Goal: Transaction & Acquisition: Purchase product/service

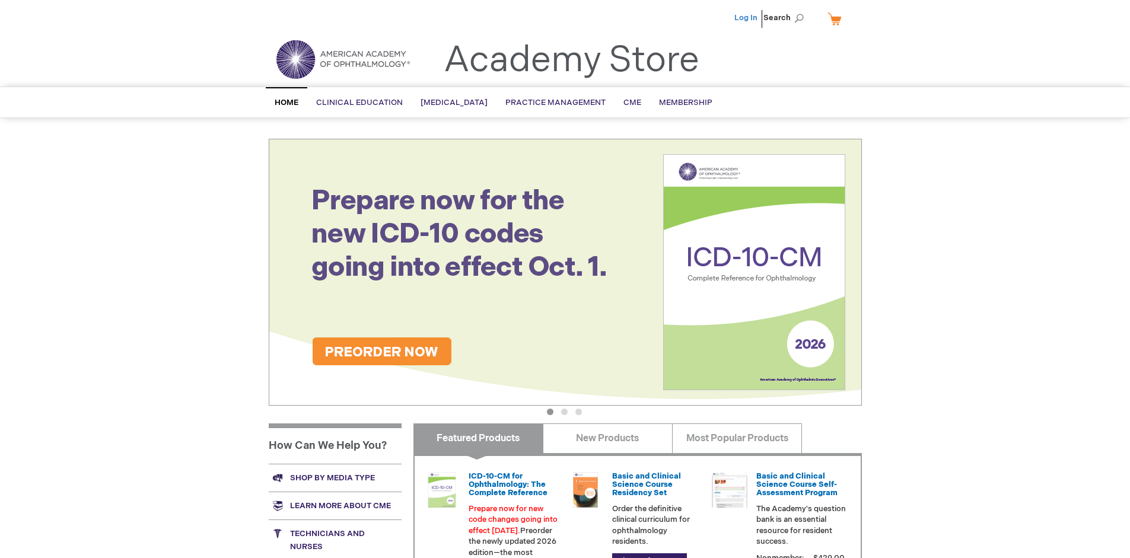
click at [747, 18] on link "Log In" at bounding box center [745, 17] width 23 height 9
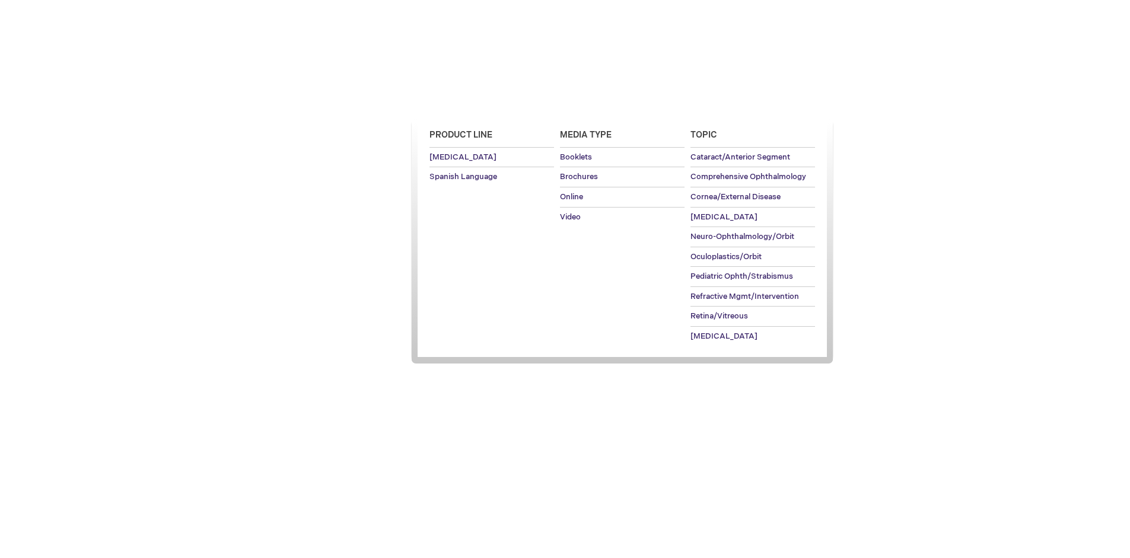
click at [458, 103] on span "[MEDICAL_DATA]" at bounding box center [454, 102] width 67 height 9
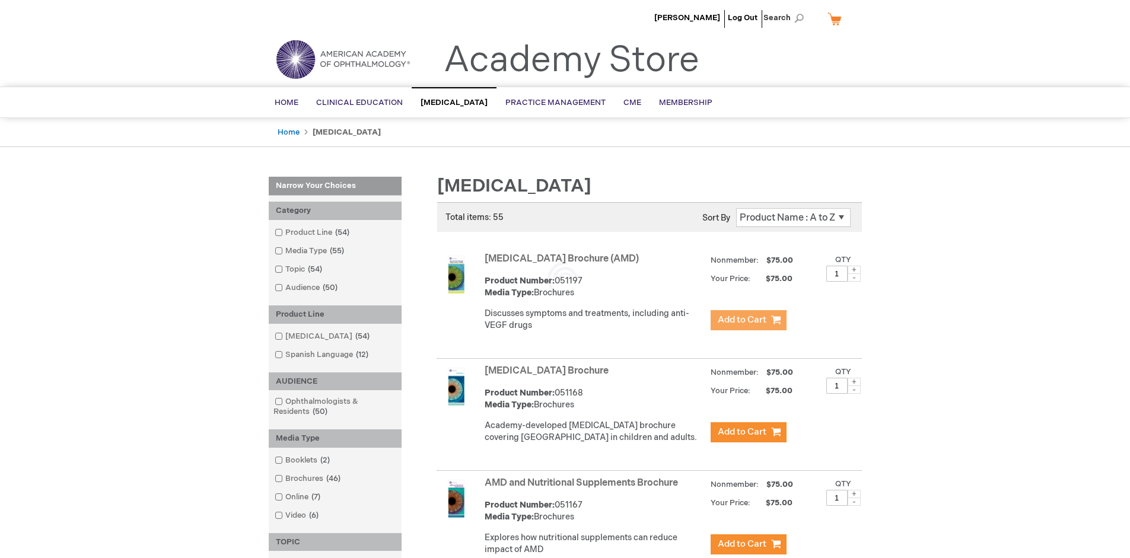
click at [748, 320] on span "Add to Cart" at bounding box center [742, 319] width 49 height 11
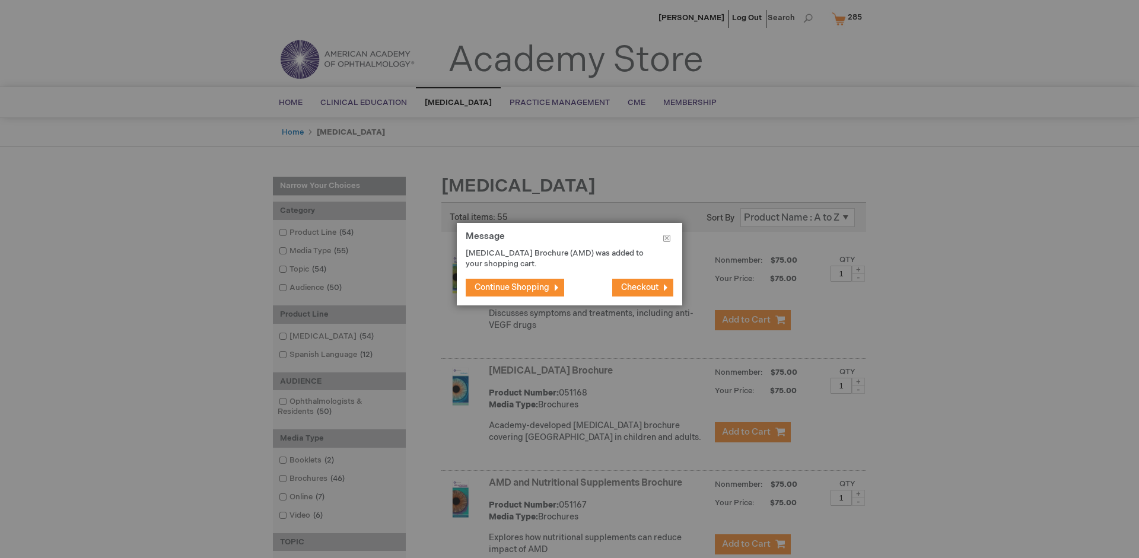
click at [512, 287] on span "Continue Shopping" at bounding box center [512, 287] width 75 height 10
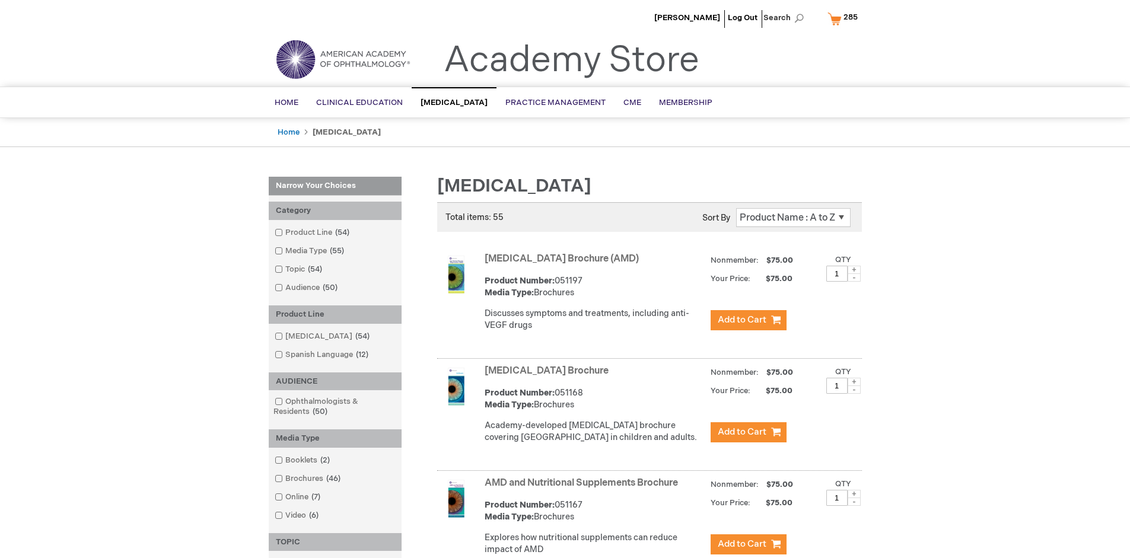
click at [584, 489] on link "AMD and Nutritional Supplements Brochure" at bounding box center [581, 483] width 193 height 11
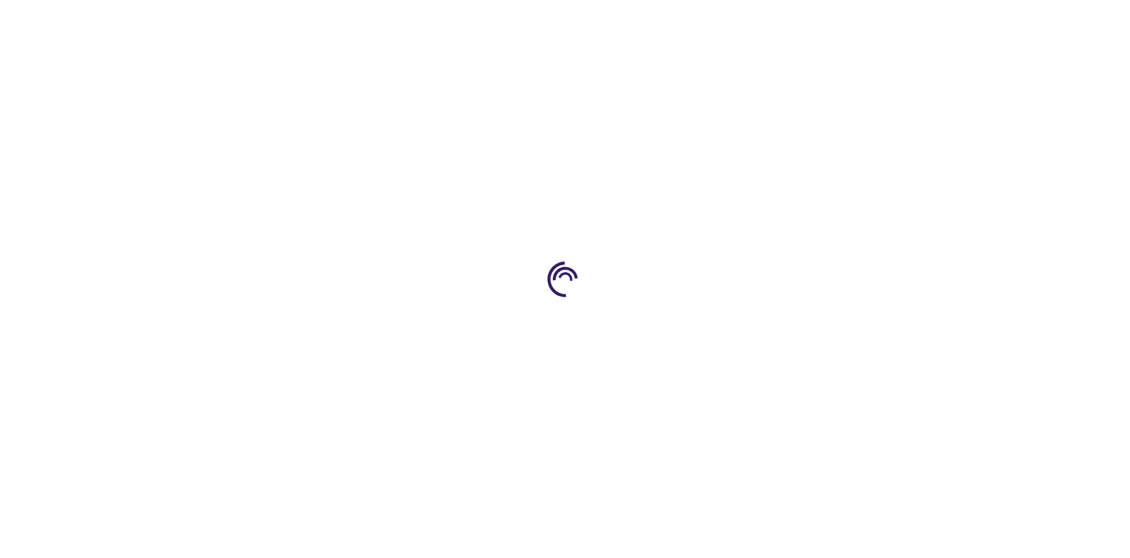
type input "1"
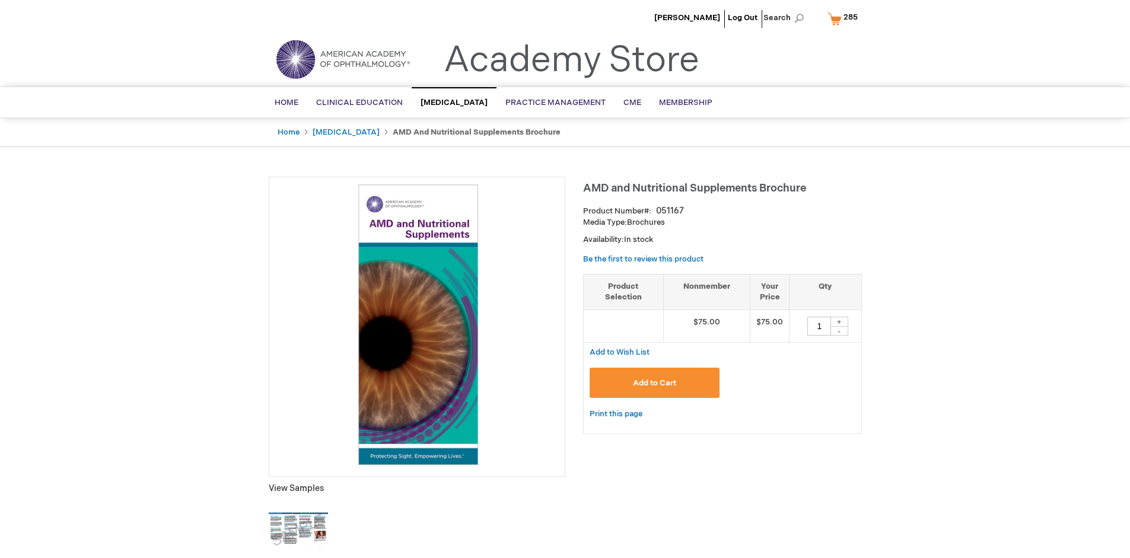
click at [654, 383] on span "Add to Cart" at bounding box center [654, 382] width 43 height 9
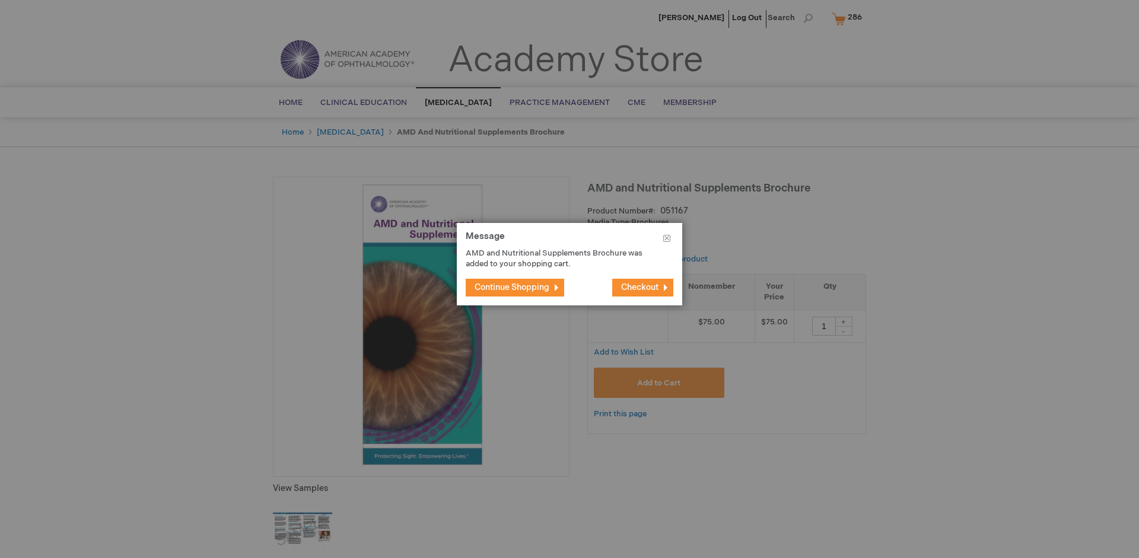
click at [512, 287] on span "Continue Shopping" at bounding box center [512, 287] width 75 height 10
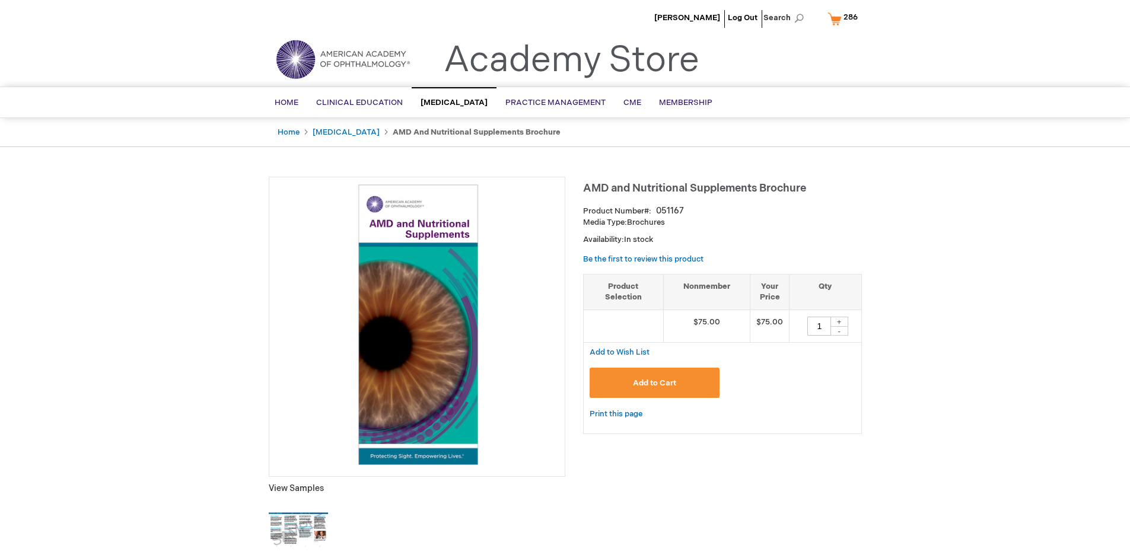
click at [845, 18] on span "286" at bounding box center [851, 16] width 14 height 9
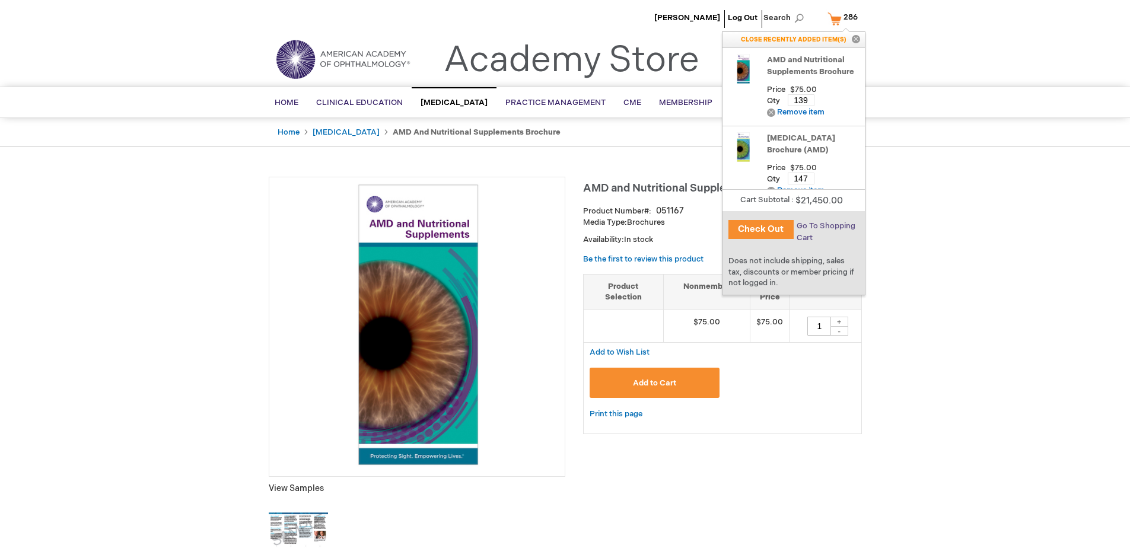
click at [825, 226] on span "Go To Shopping Cart" at bounding box center [826, 231] width 59 height 21
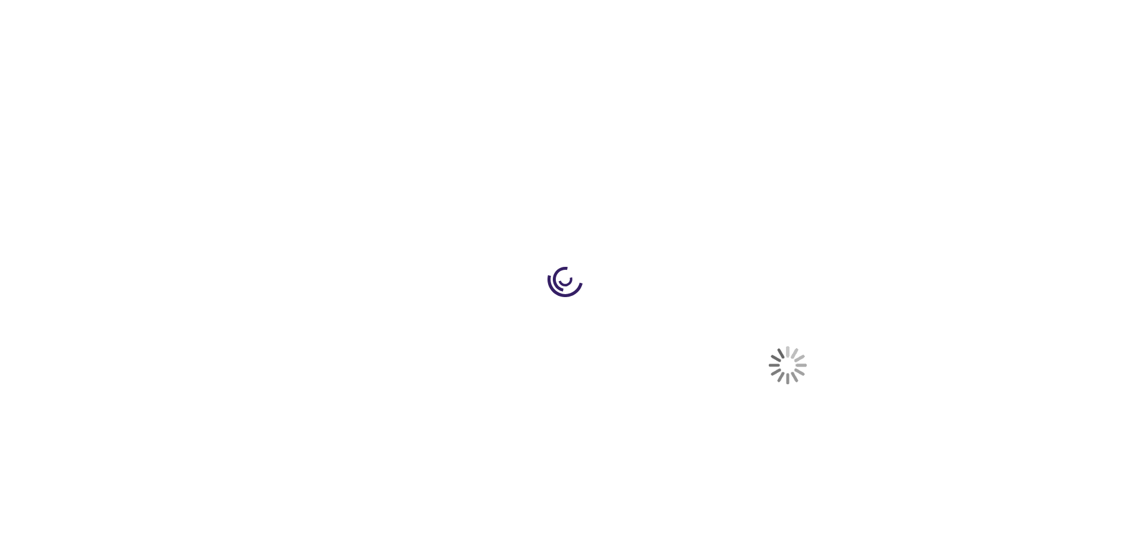
select select "US"
select select "41"
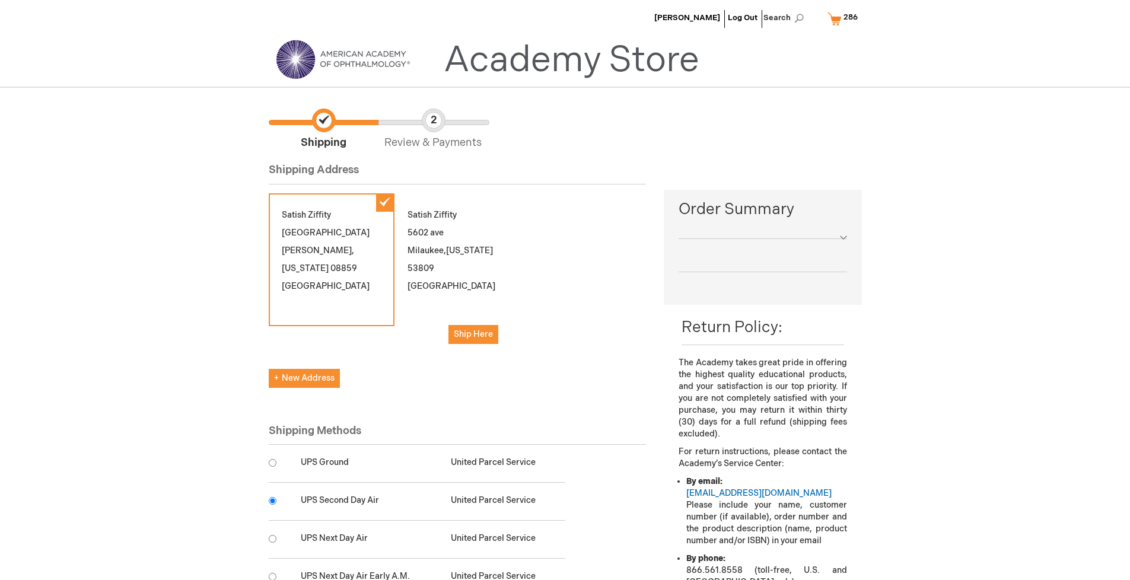
click at [272, 501] on input "radio" at bounding box center [273, 501] width 8 height 8
